Goal: Transaction & Acquisition: Obtain resource

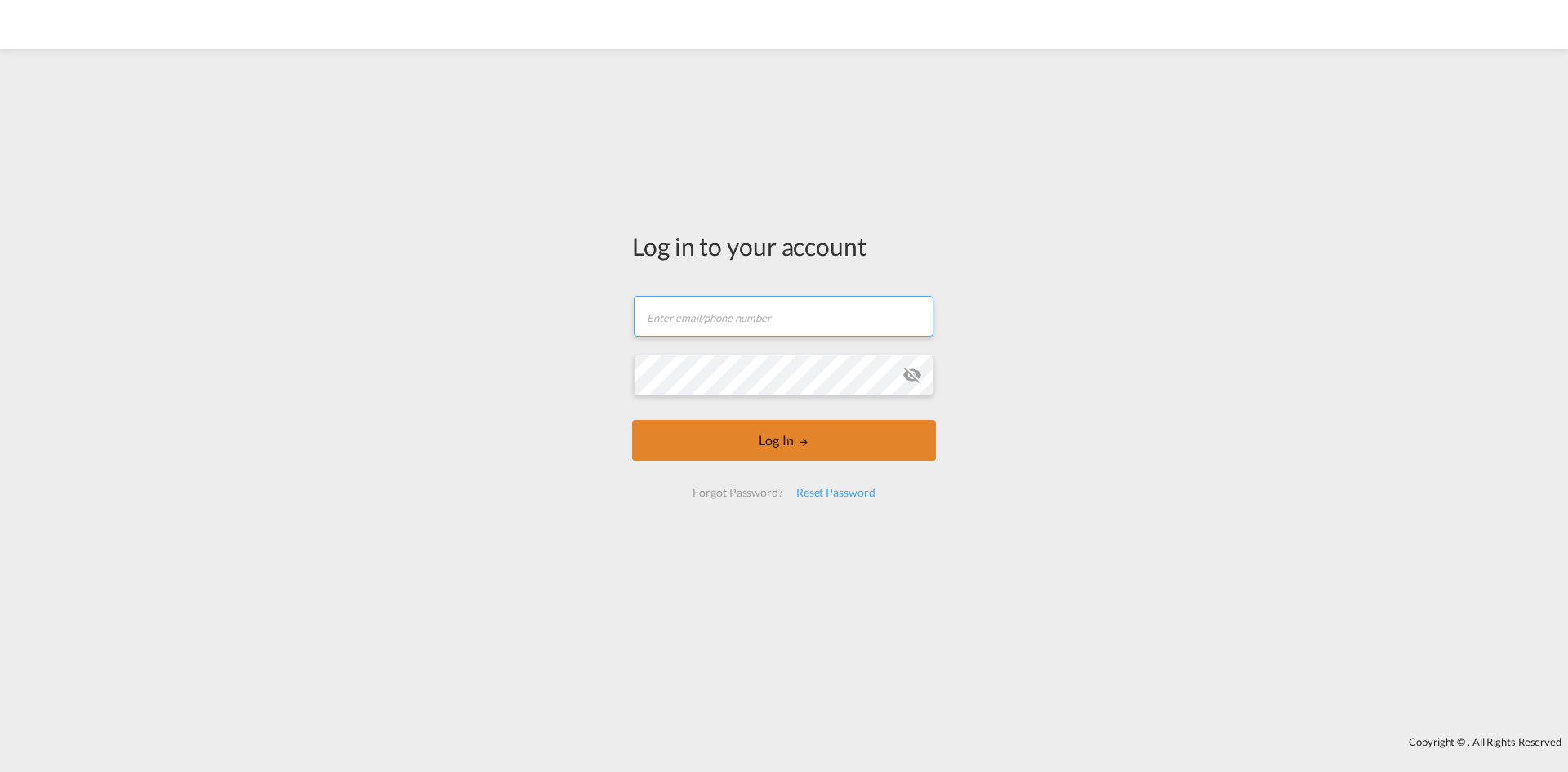
type input "[PERSON_NAME][EMAIL_ADDRESS][DOMAIN_NAME]"
click at [745, 443] on button "Log In" at bounding box center [783, 440] width 303 height 41
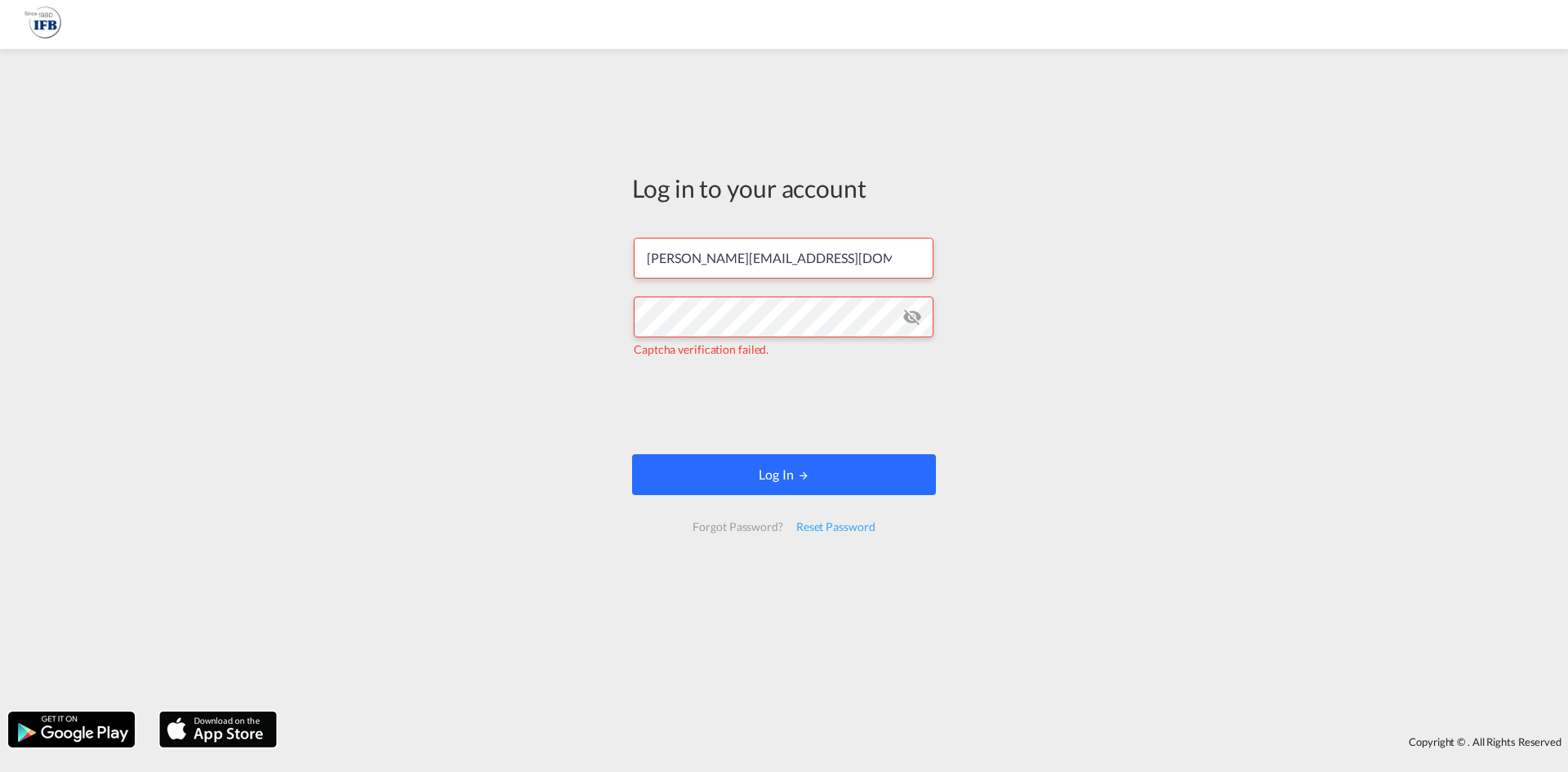
click at [760, 473] on button "Log In" at bounding box center [783, 474] width 303 height 41
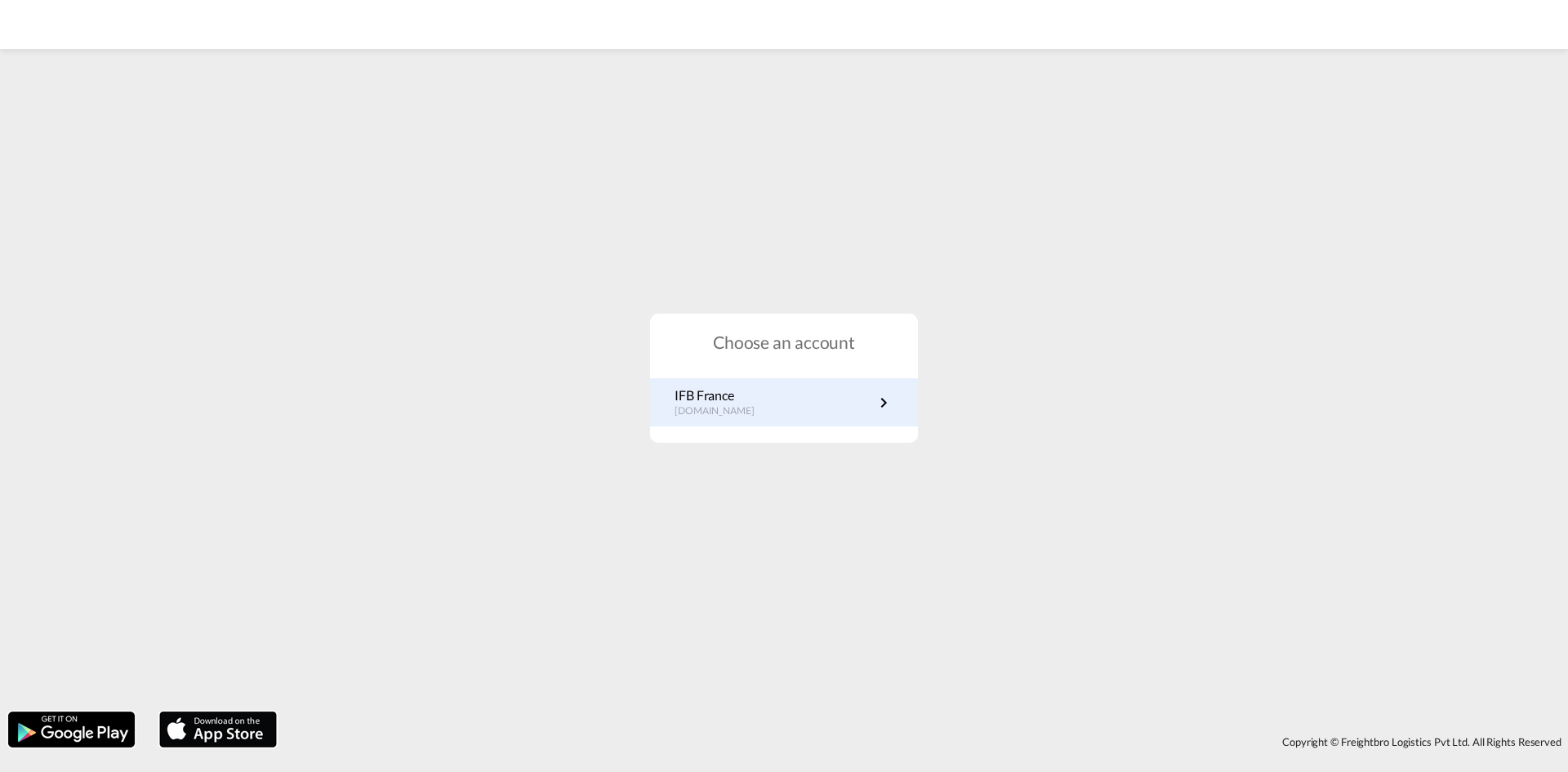
click at [753, 416] on p "[DOMAIN_NAME]" at bounding box center [722, 412] width 96 height 14
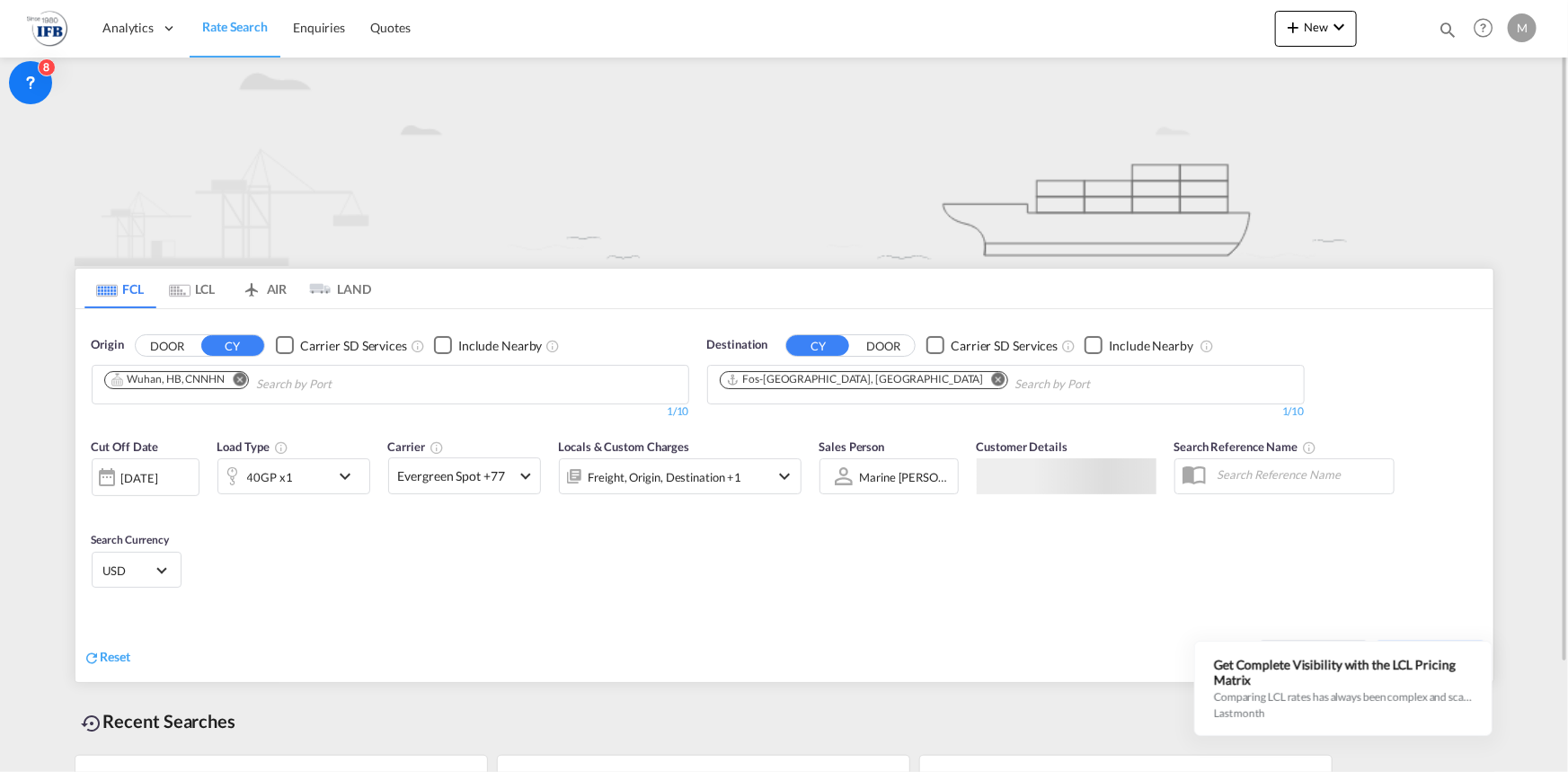
click at [405, 384] on input "Chips input." at bounding box center [341, 384] width 171 height 29
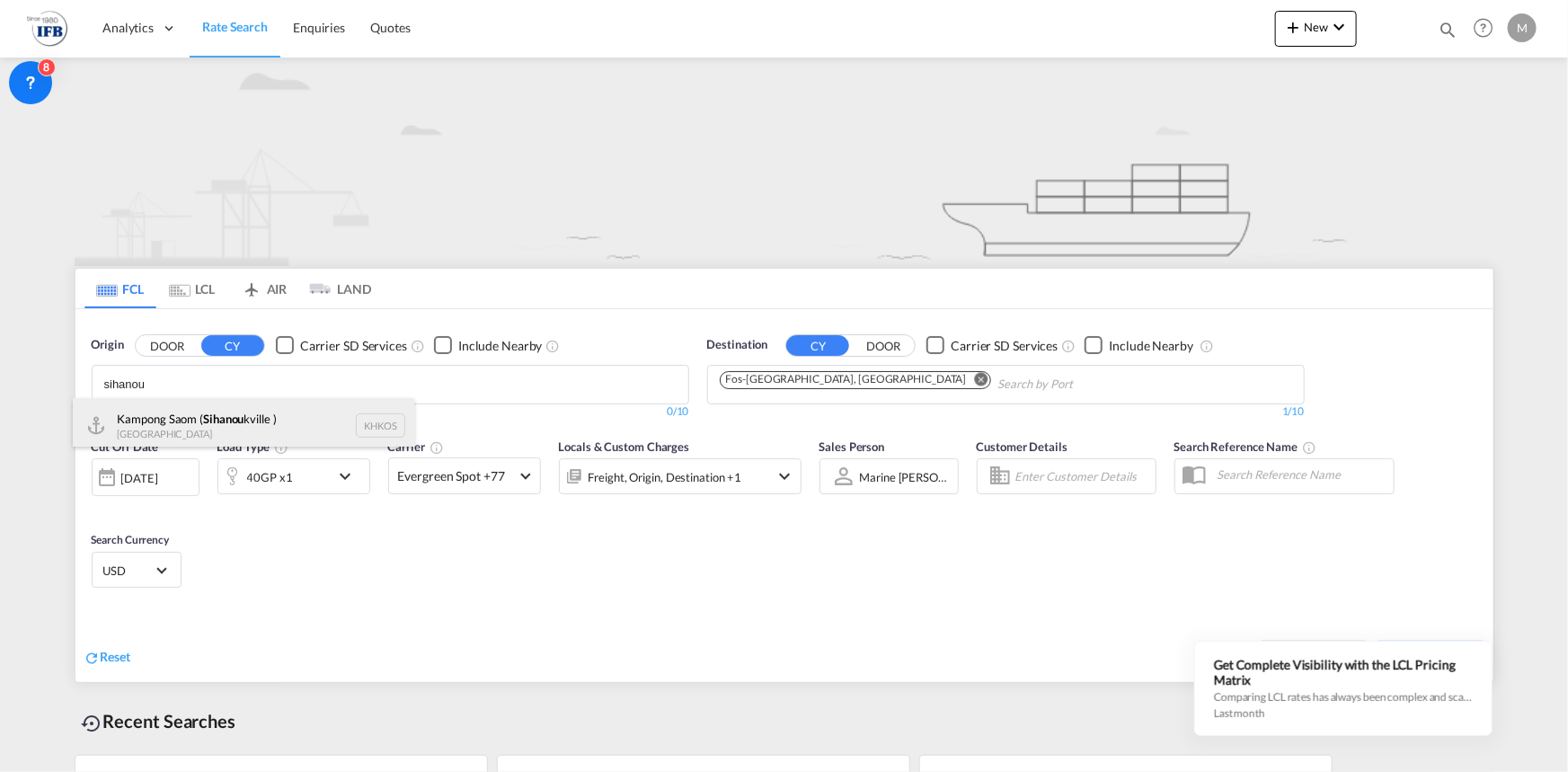
type input "sihanou"
click at [181, 426] on div "Kampong Saom ( Sihanou kville ) Cambodia KHKOS" at bounding box center [243, 425] width 341 height 54
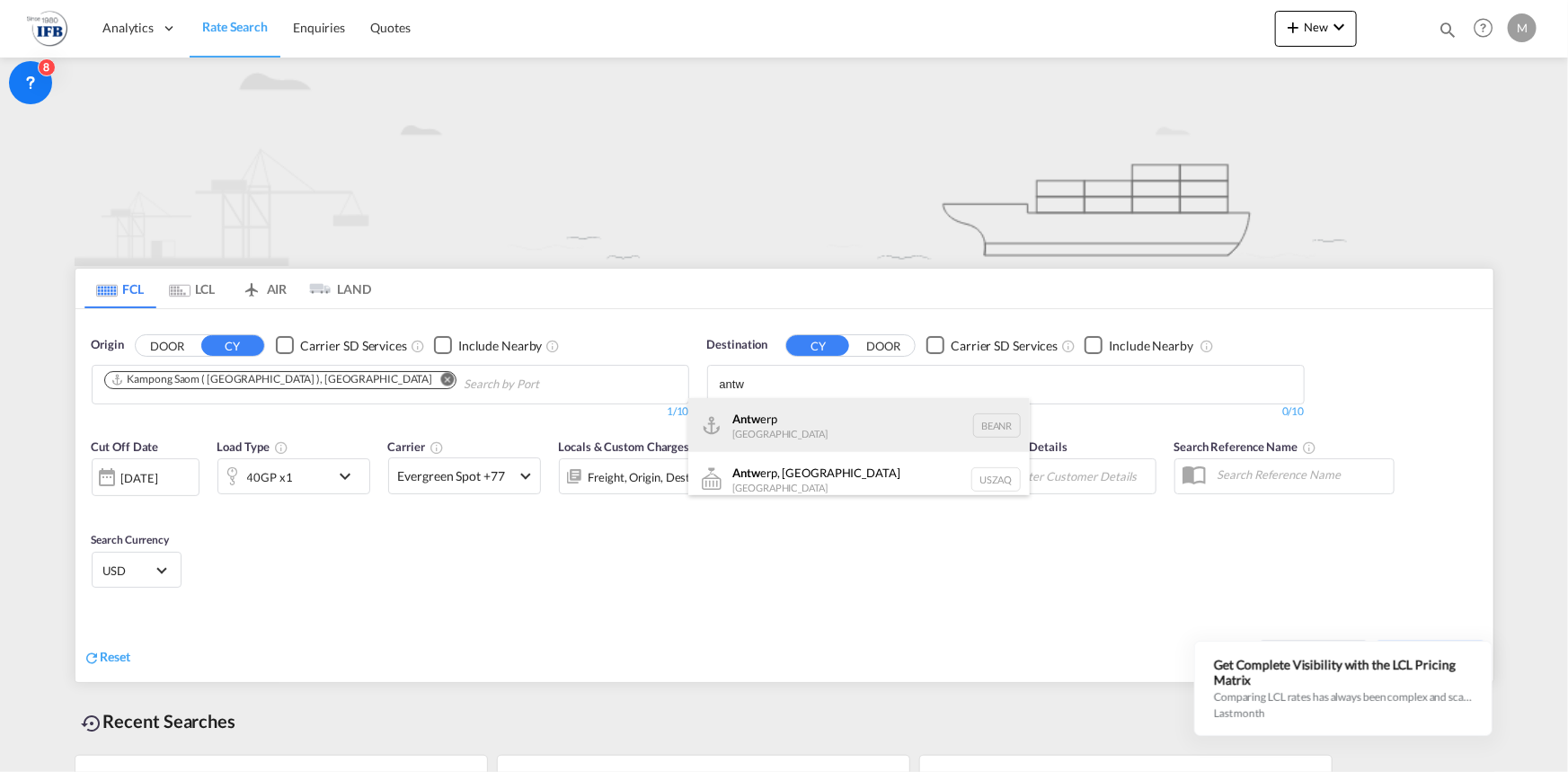
type input "antw"
click at [784, 421] on div "Antw erp Belgium BEANR" at bounding box center [859, 425] width 341 height 54
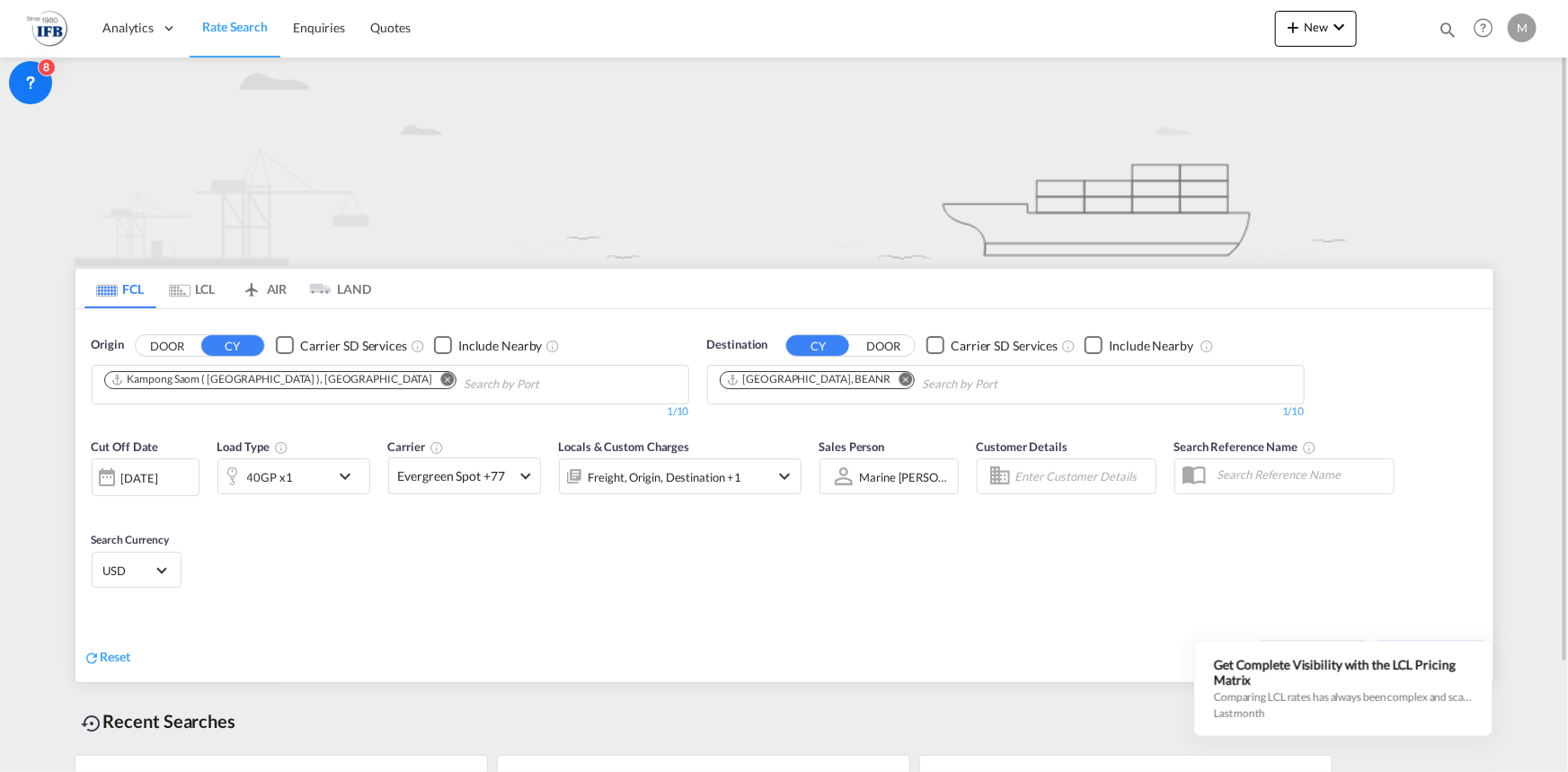
click at [176, 465] on div "15 Sep 2025" at bounding box center [145, 477] width 107 height 38
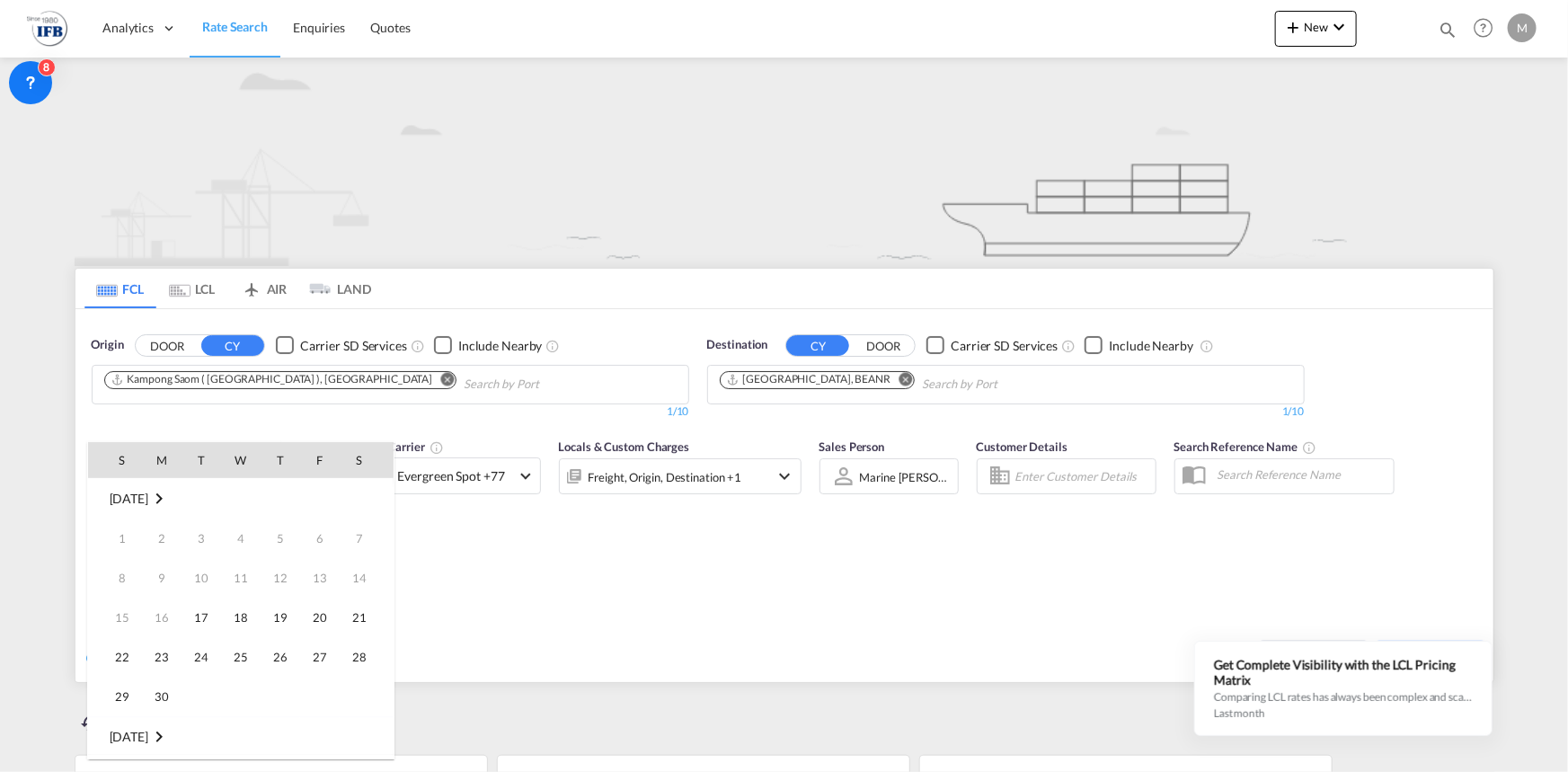
scroll to position [714, 0]
click at [214, 606] on span "16" at bounding box center [202, 617] width 36 height 36
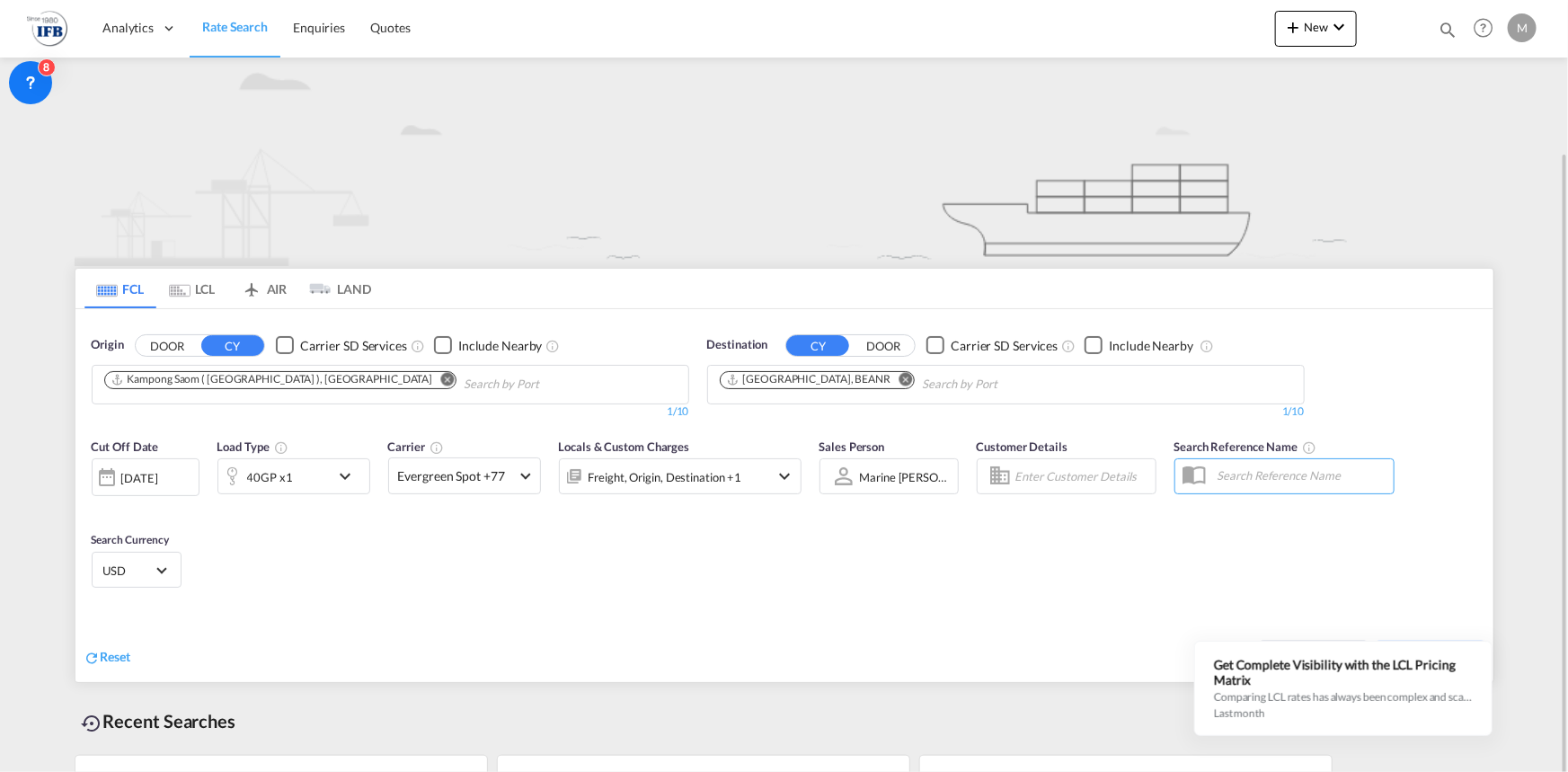
scroll to position [125, 0]
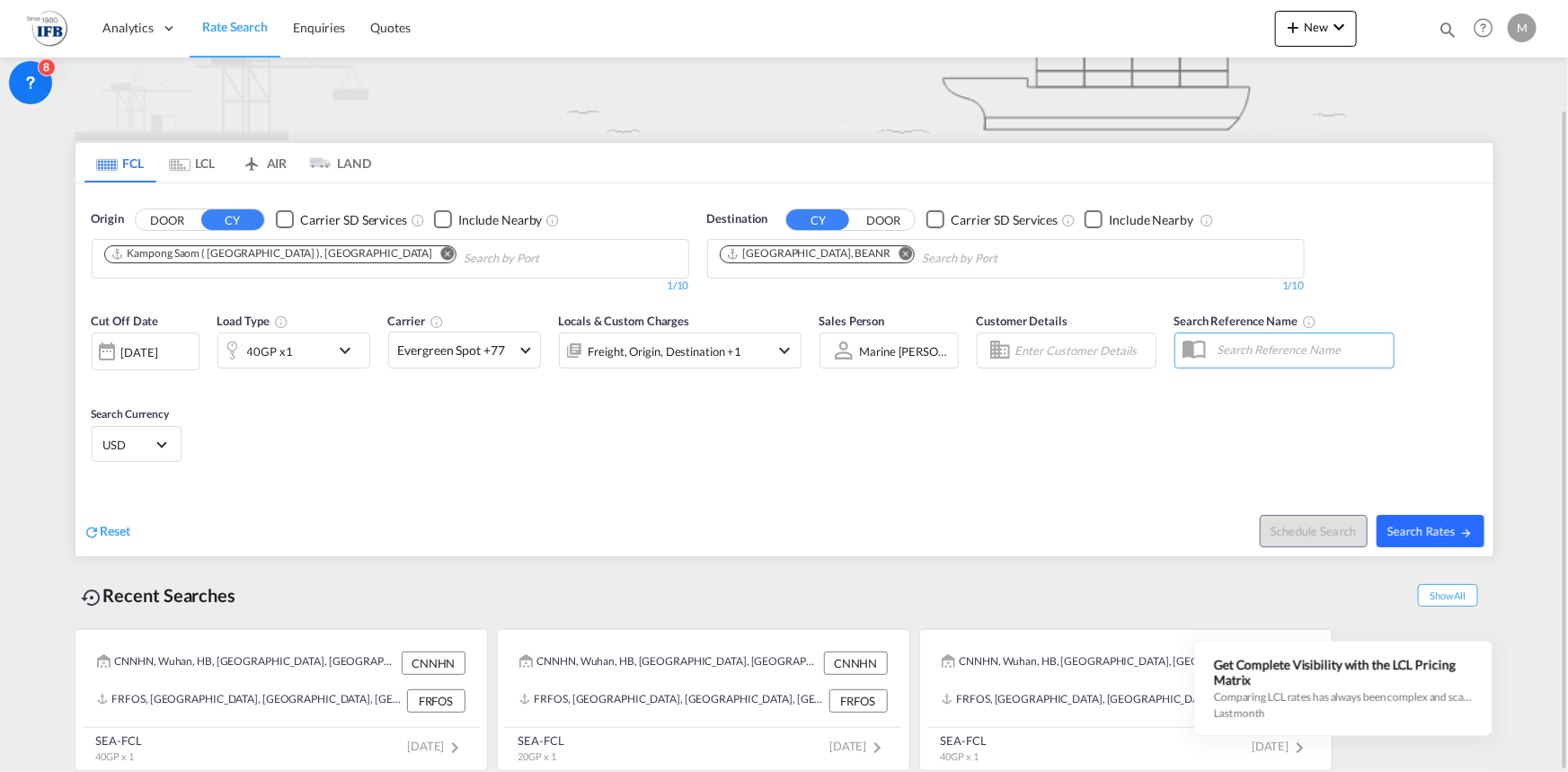
click at [1405, 520] on button "Search Rates" at bounding box center [1429, 531] width 107 height 32
type input "KHKOS to BEANR / 16 Sep 2025"
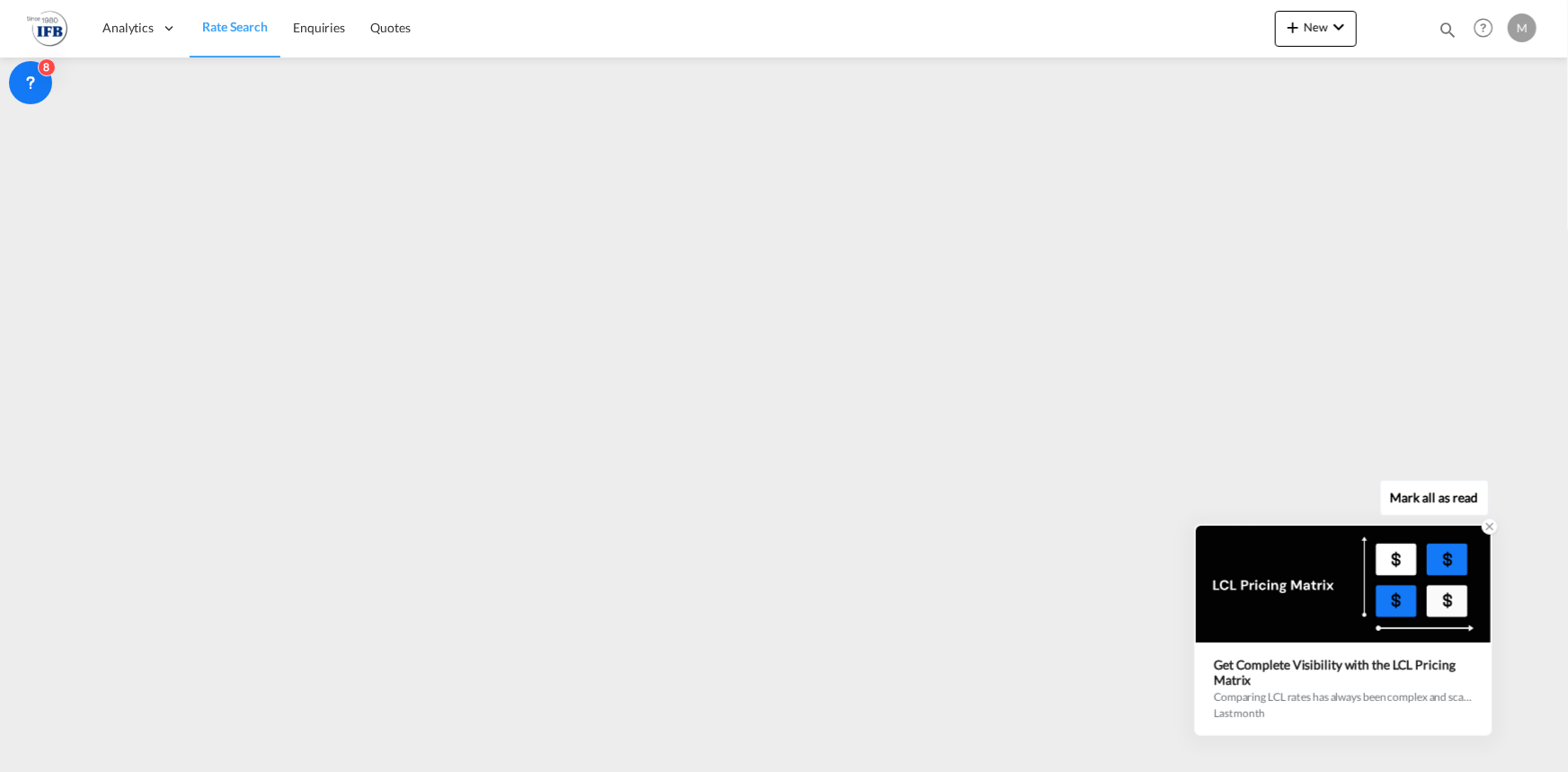
click at [1483, 528] on icon at bounding box center [1489, 526] width 12 height 12
